Goal: Navigation & Orientation: Find specific page/section

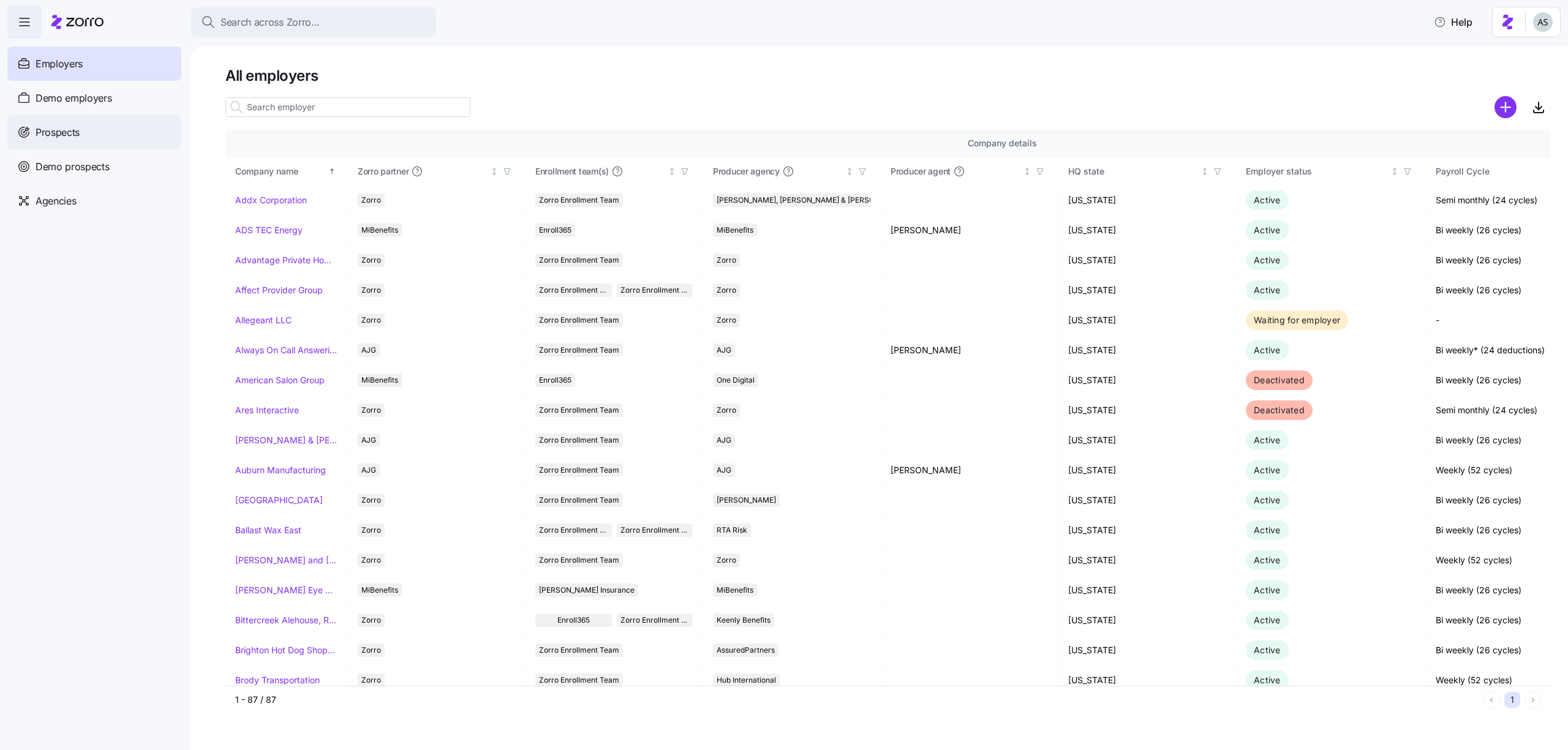
click at [97, 128] on div "Prospects" at bounding box center [94, 132] width 174 height 34
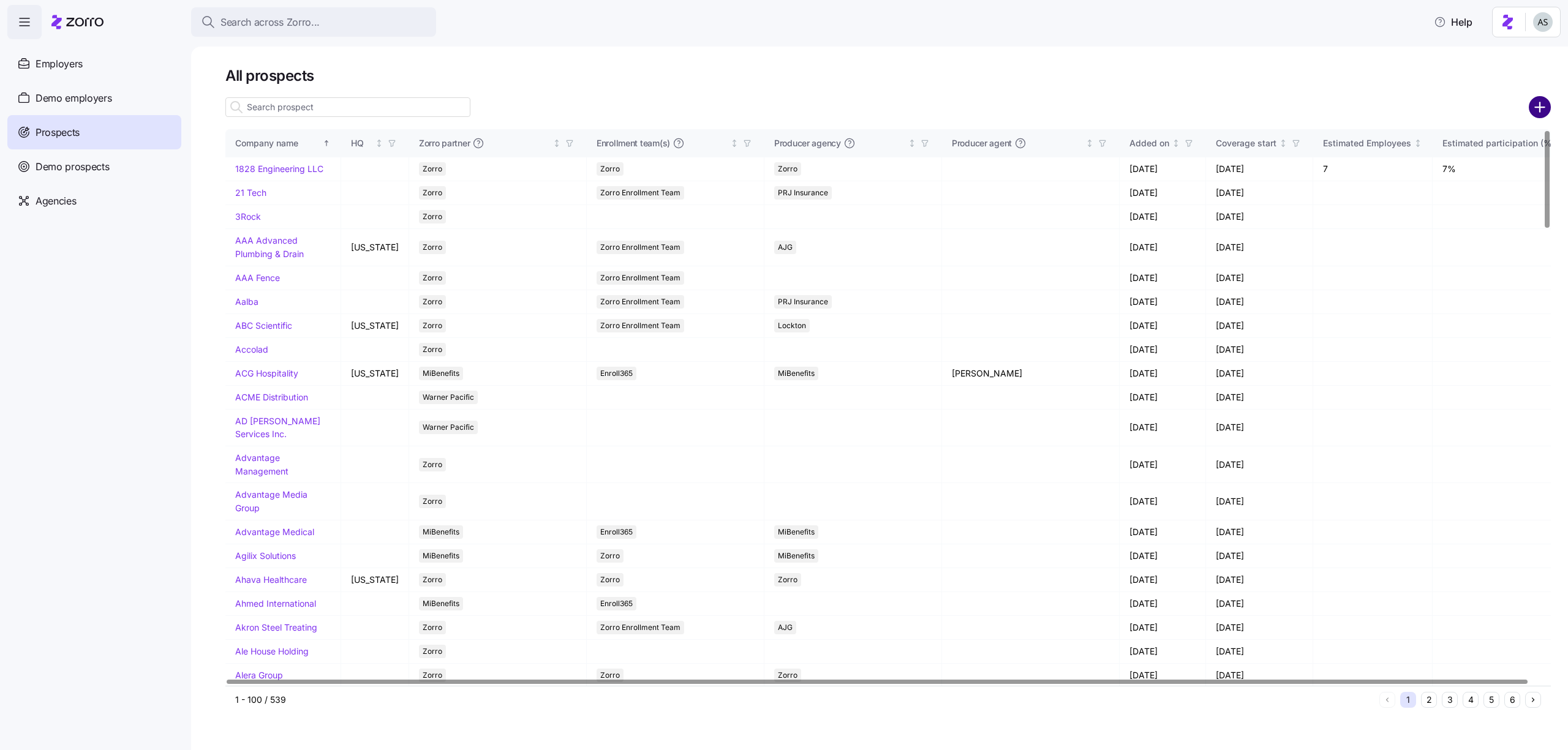
click at [1536, 97] on icon "add icon" at bounding box center [1540, 107] width 22 height 22
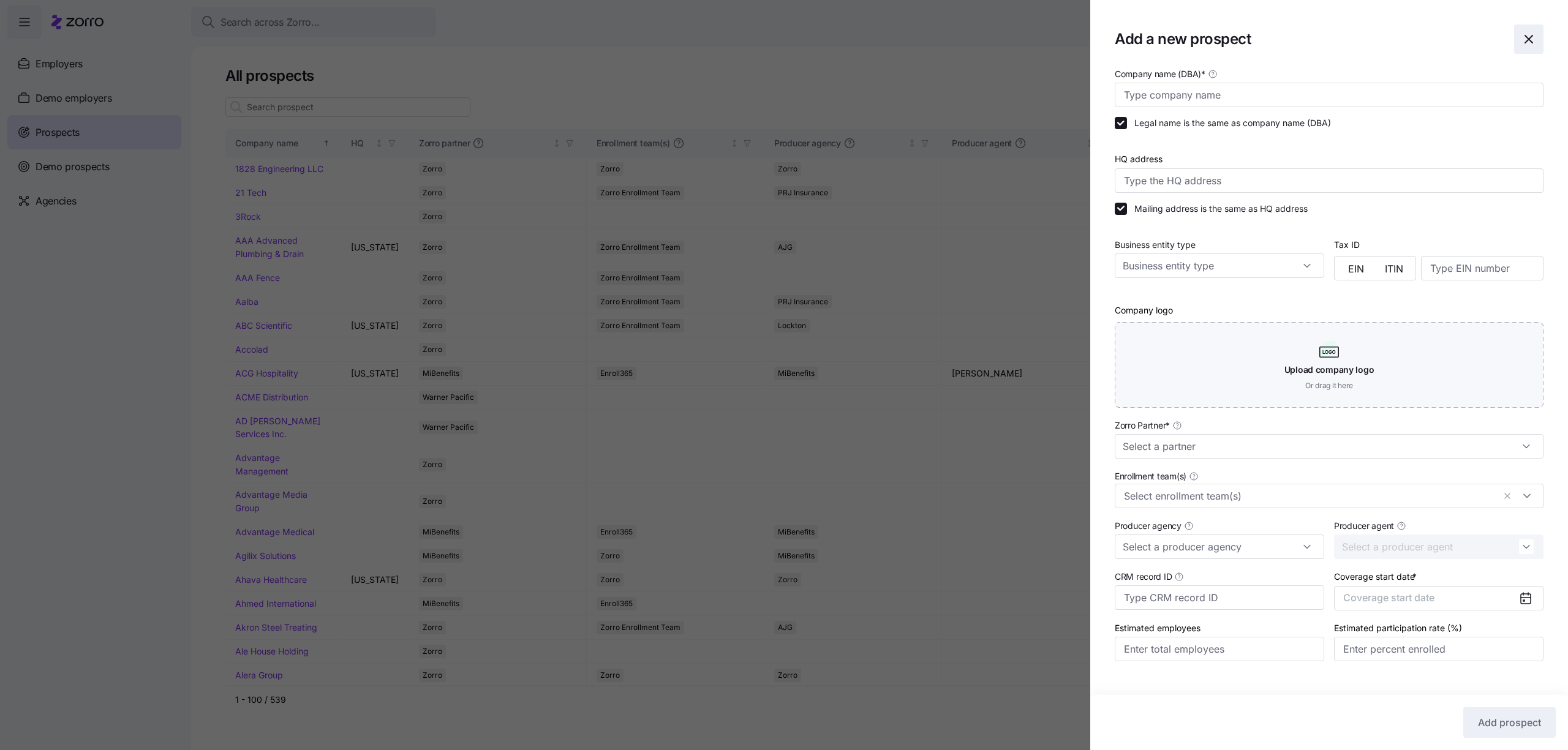
click at [1530, 43] on icon "button" at bounding box center [1529, 39] width 15 height 15
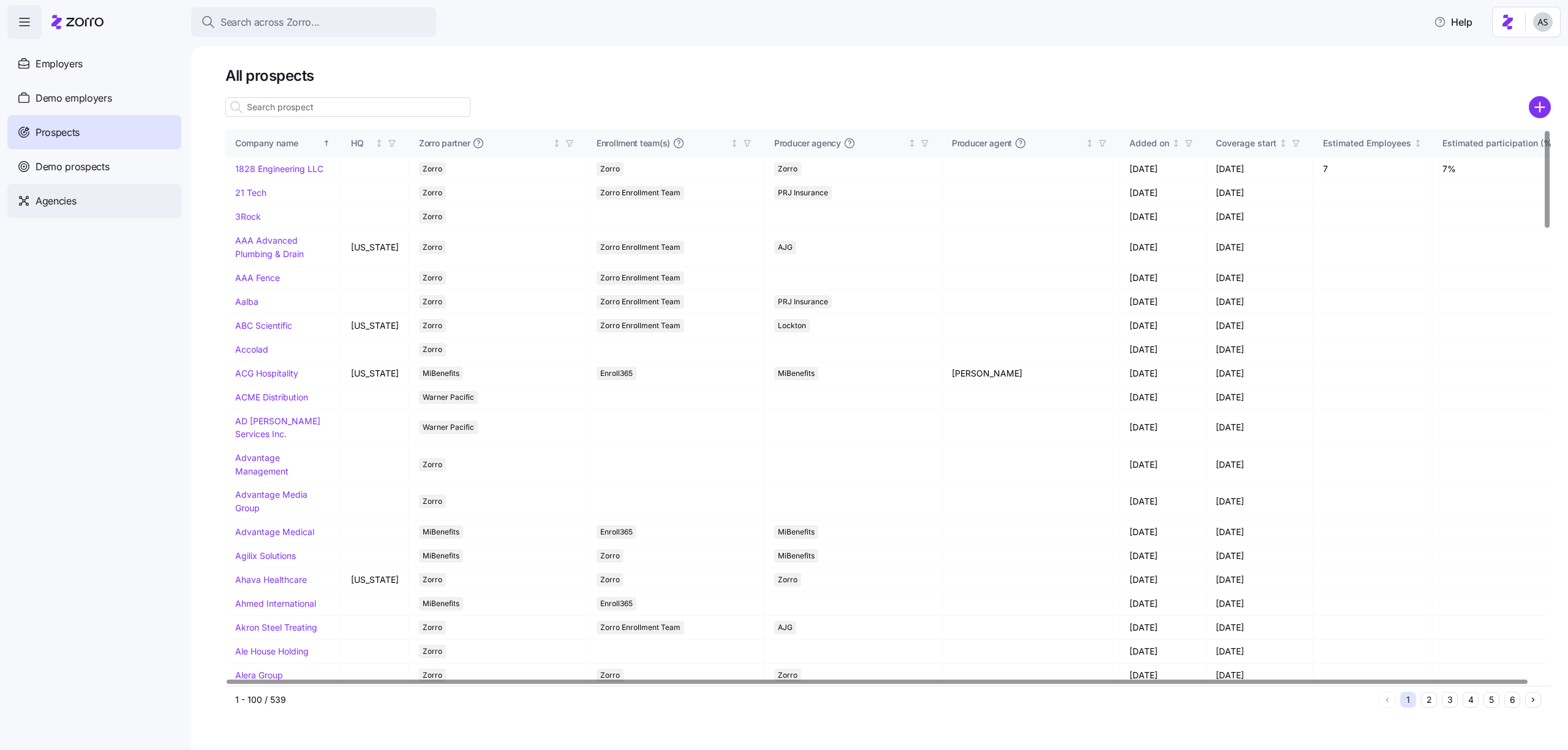
click at [34, 208] on div "Agencies" at bounding box center [94, 201] width 174 height 34
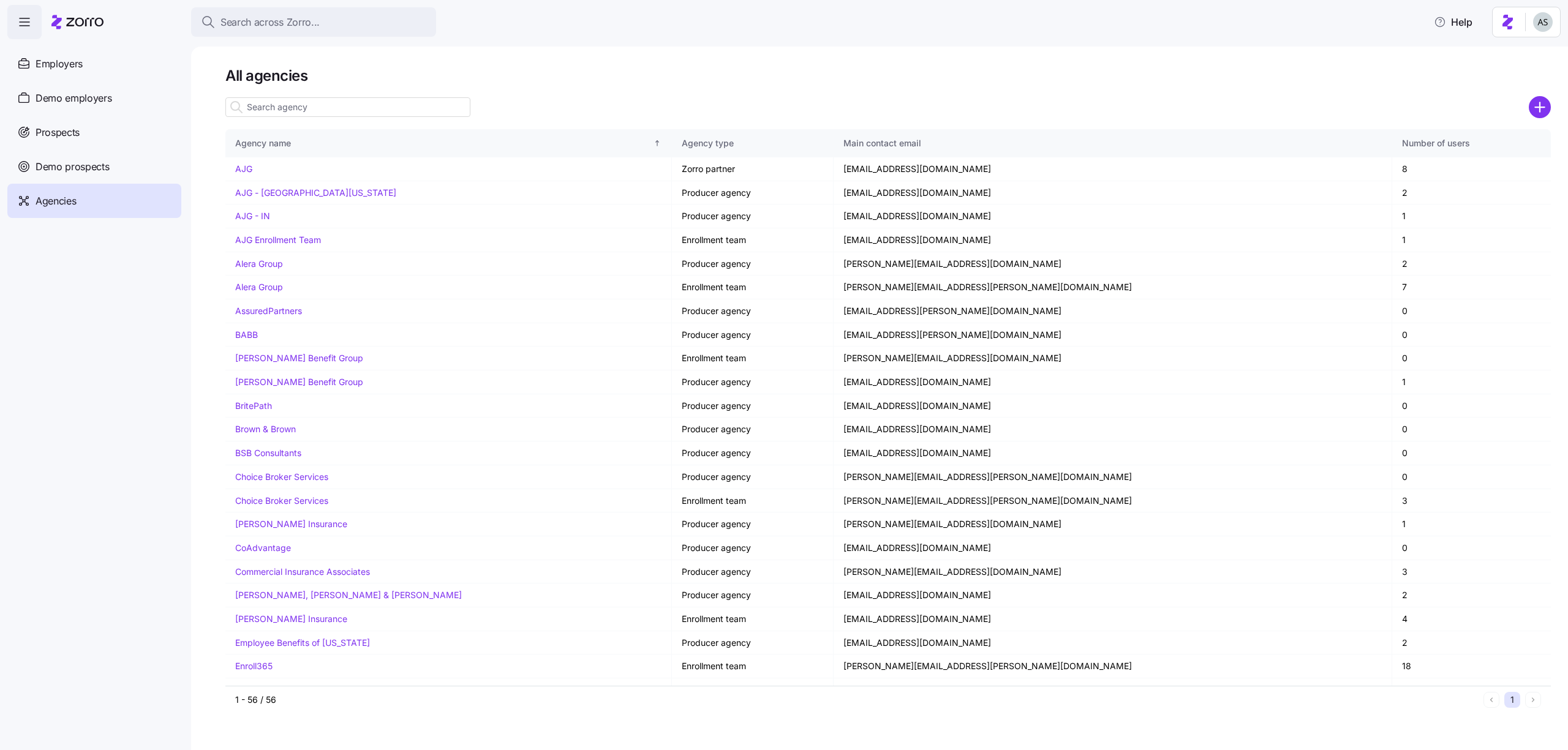
click at [1529, 113] on icon "add icon" at bounding box center [1540, 107] width 22 height 22
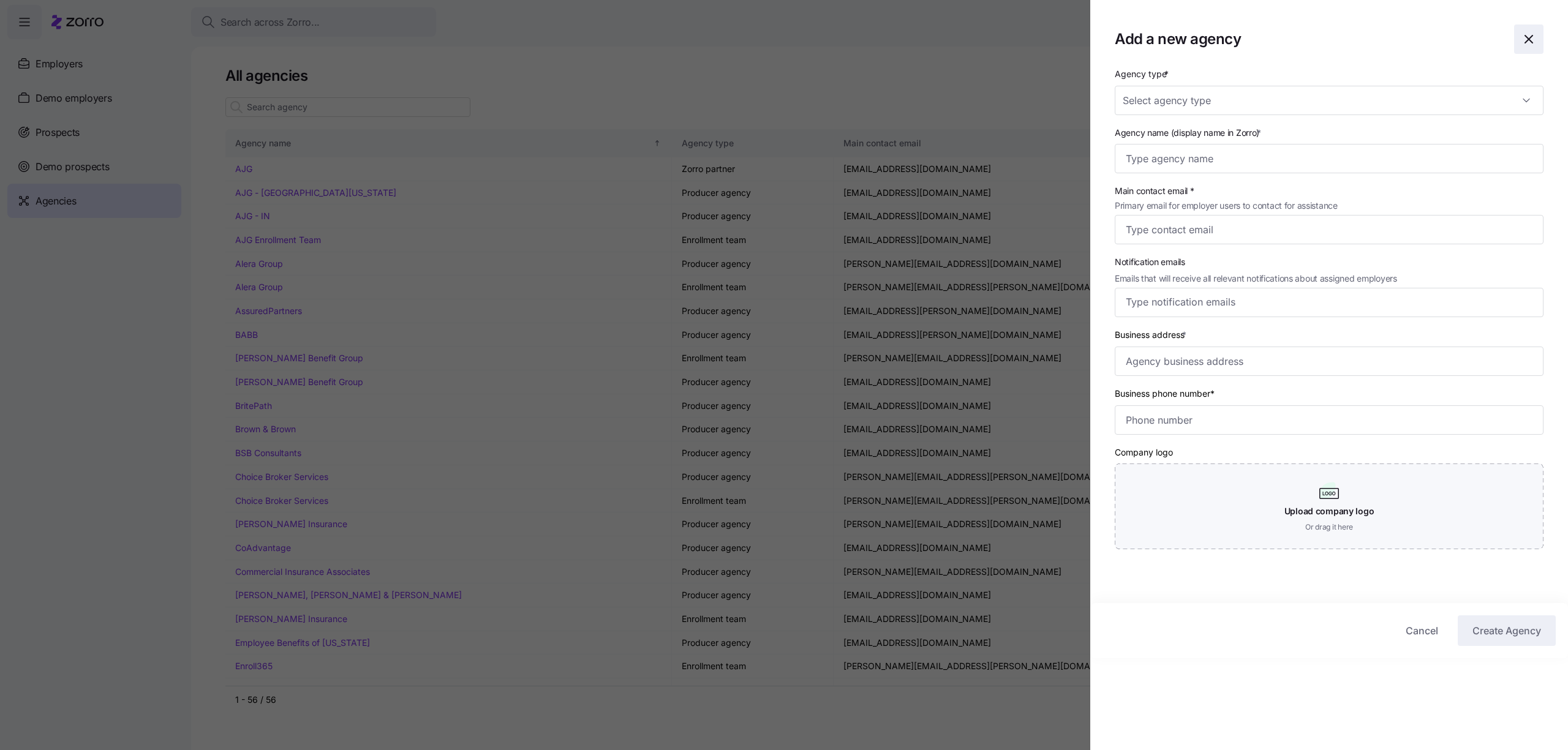
click at [1531, 34] on icon "button" at bounding box center [1529, 39] width 15 height 15
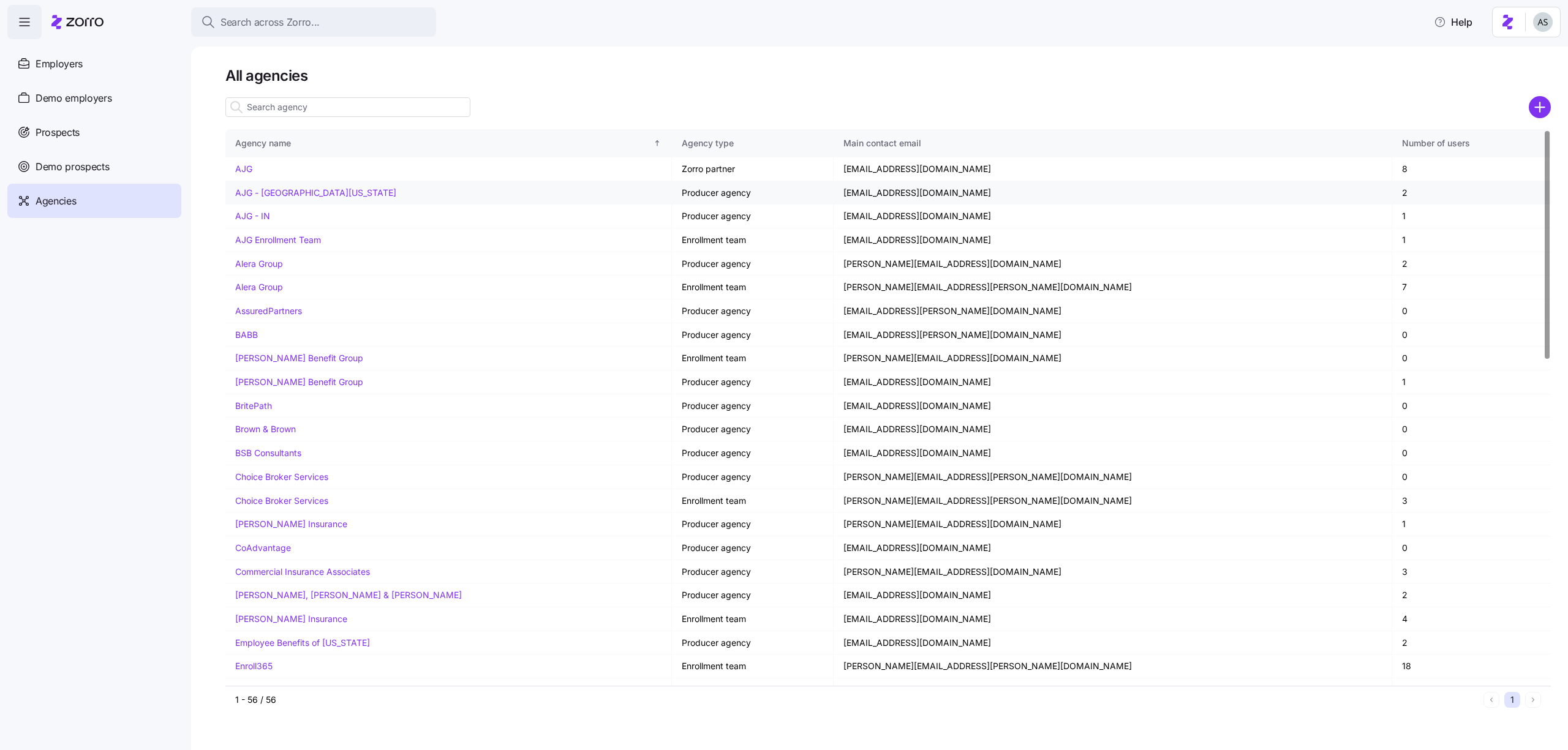
click at [271, 189] on link "AJG - [GEOGRAPHIC_DATA][US_STATE]" at bounding box center [316, 192] width 161 height 10
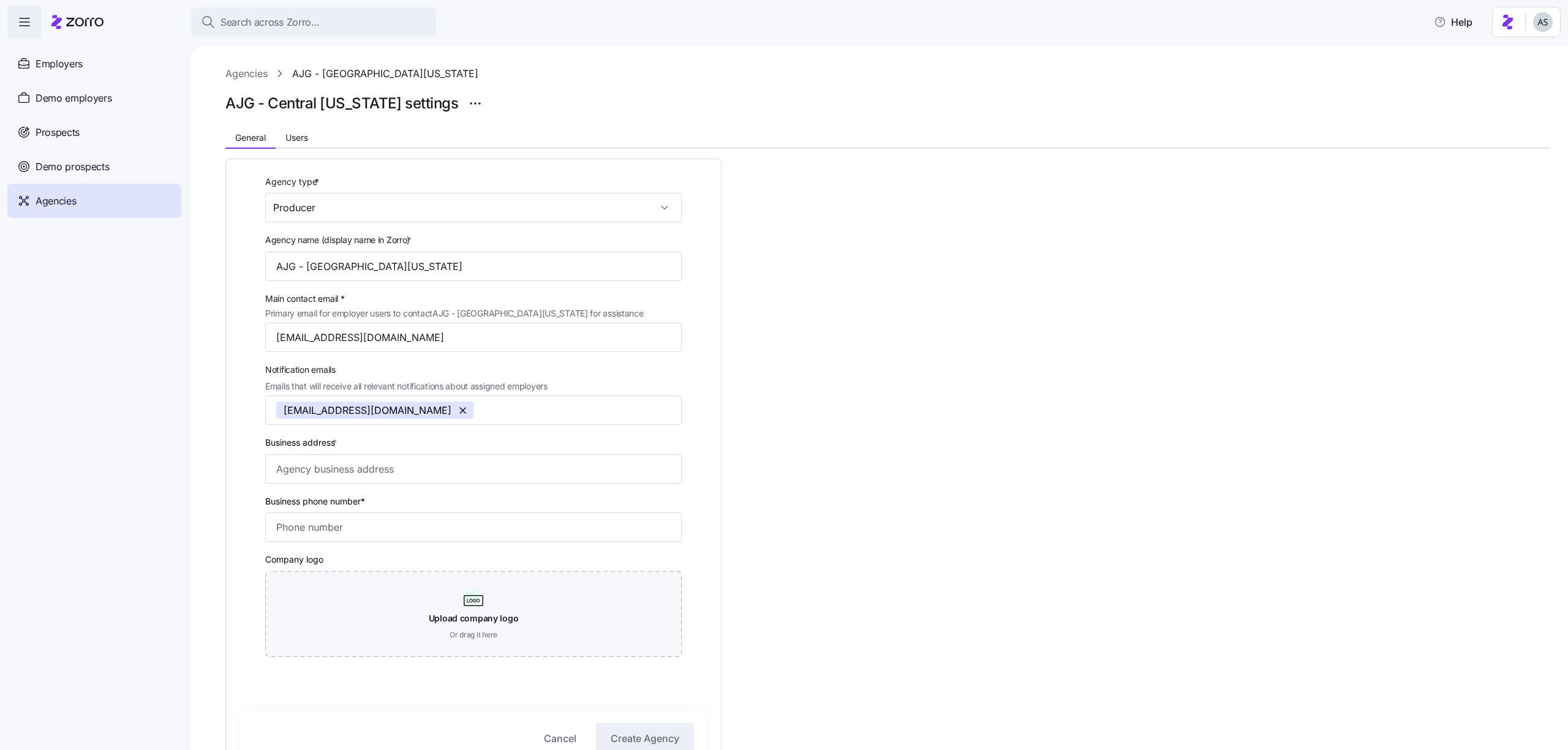
click at [252, 73] on link "Agencies" at bounding box center [246, 74] width 43 height 16
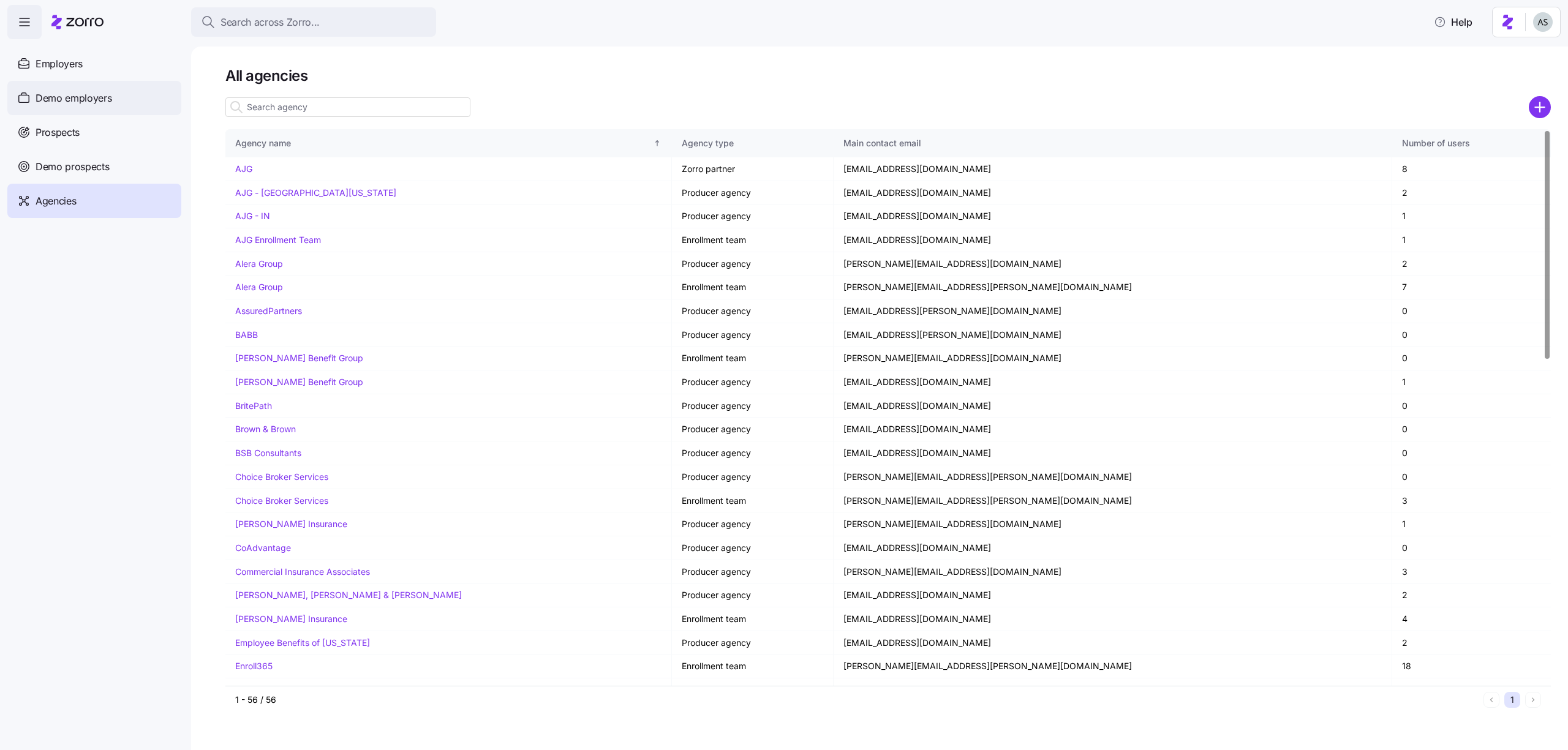
click at [97, 114] on div "Demo employers" at bounding box center [94, 98] width 174 height 34
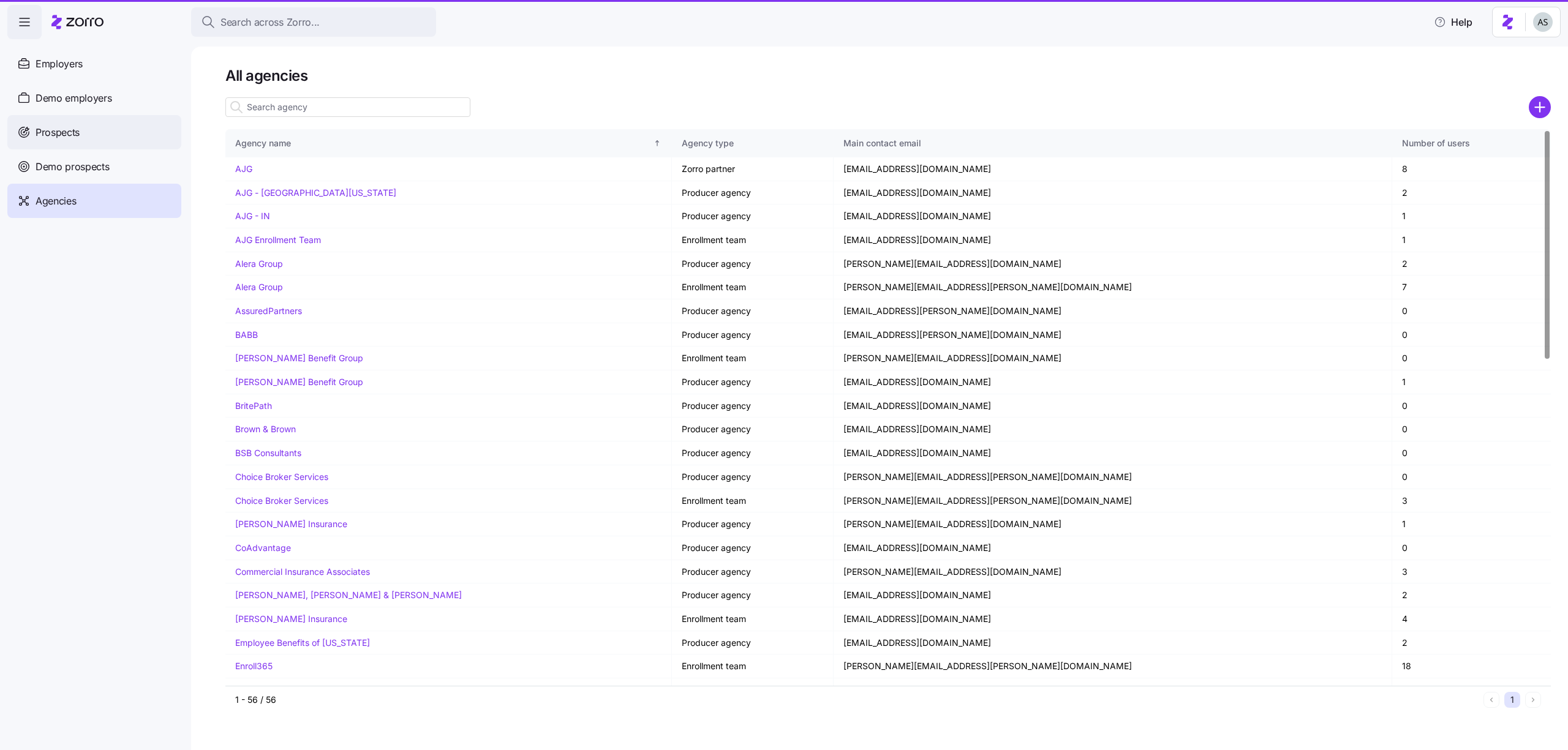
click at [97, 120] on div "Prospects" at bounding box center [94, 132] width 174 height 34
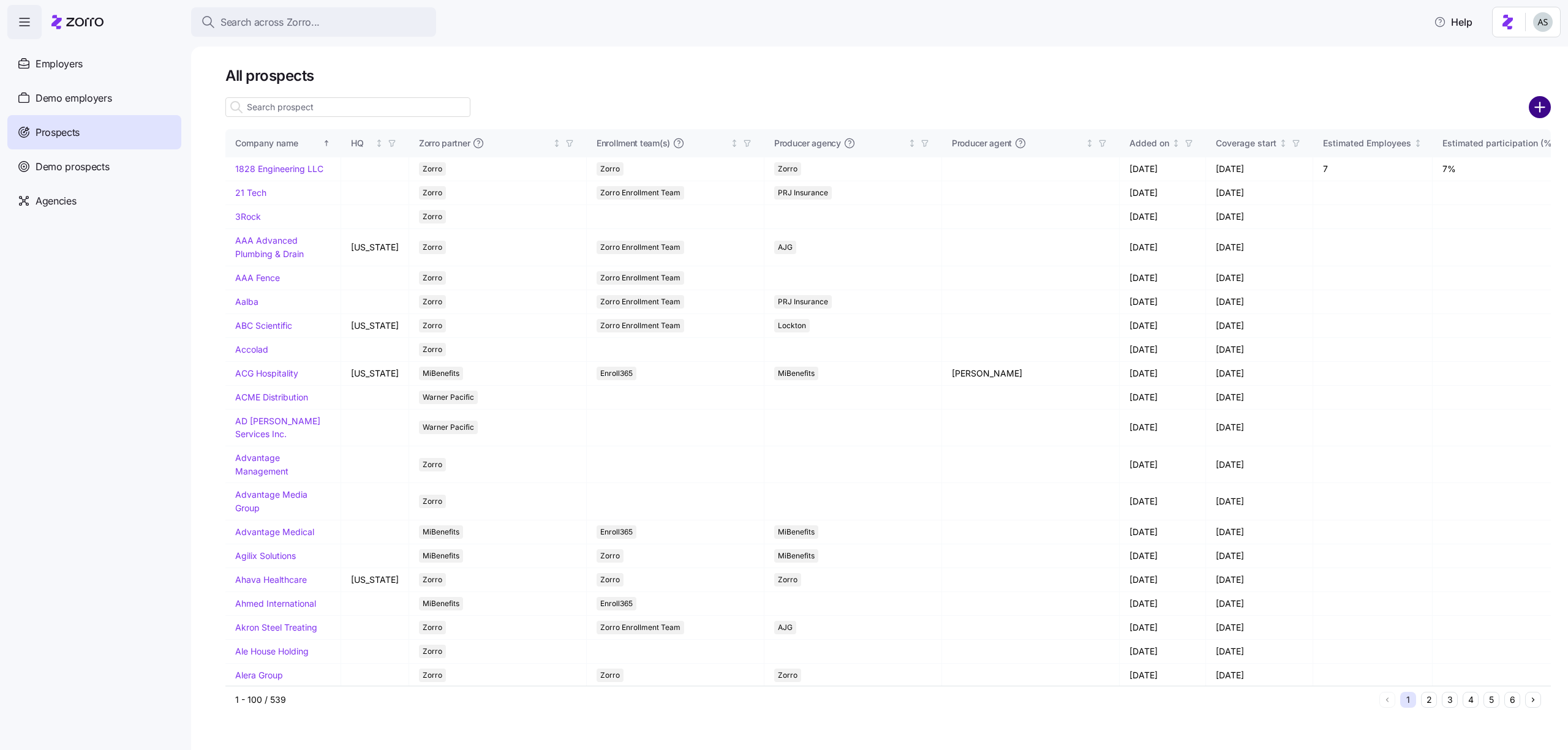
click at [1538, 104] on circle "add icon" at bounding box center [1540, 107] width 20 height 20
